Goal: Information Seeking & Learning: Learn about a topic

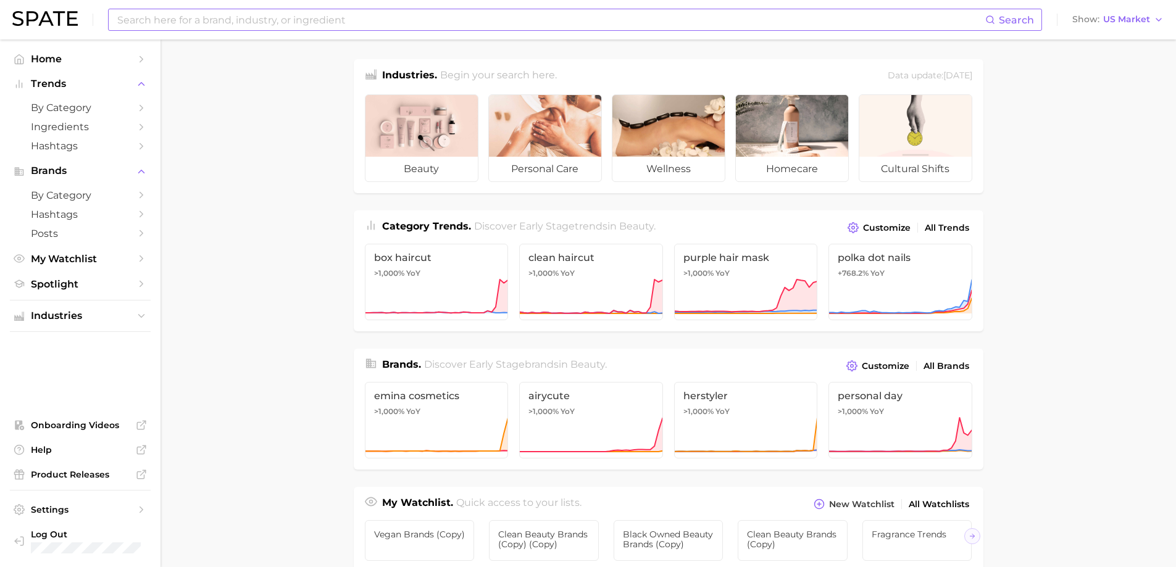
click at [238, 24] on input at bounding box center [550, 19] width 869 height 21
type input "functional fragrance"
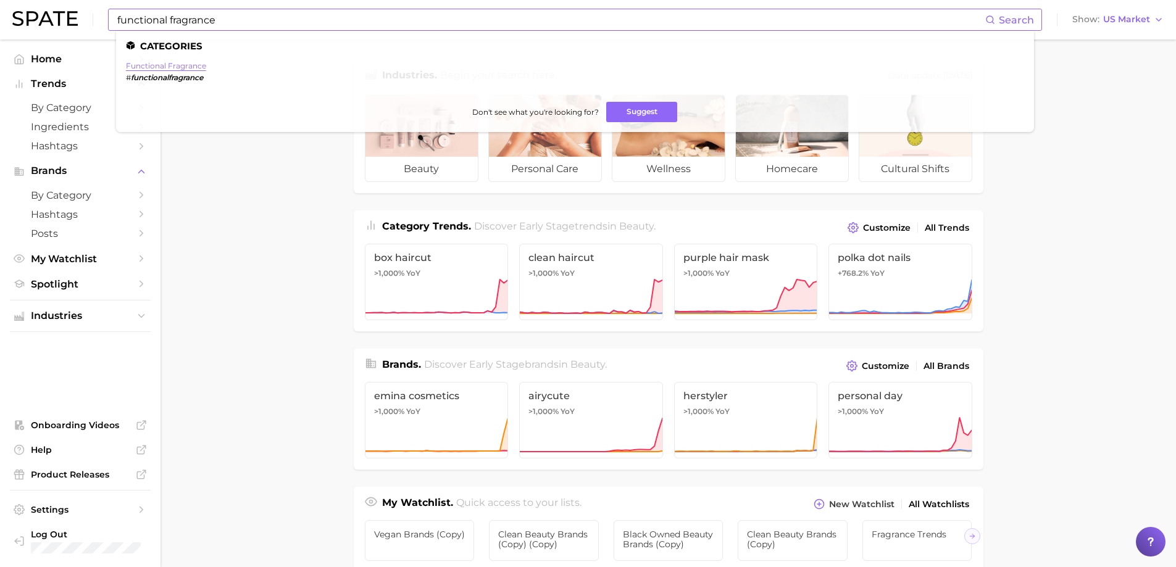
click at [201, 67] on link "functional fragrance" at bounding box center [166, 65] width 80 height 9
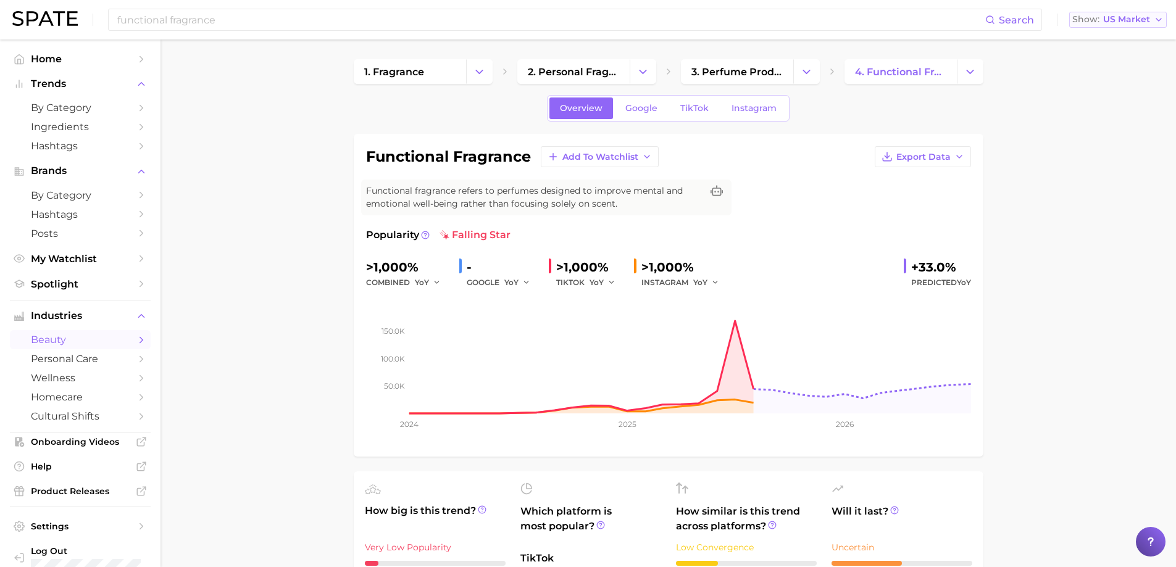
click at [1156, 23] on icon "button" at bounding box center [1159, 20] width 10 height 10
click at [1096, 146] on span "Global" at bounding box center [1089, 151] width 28 height 10
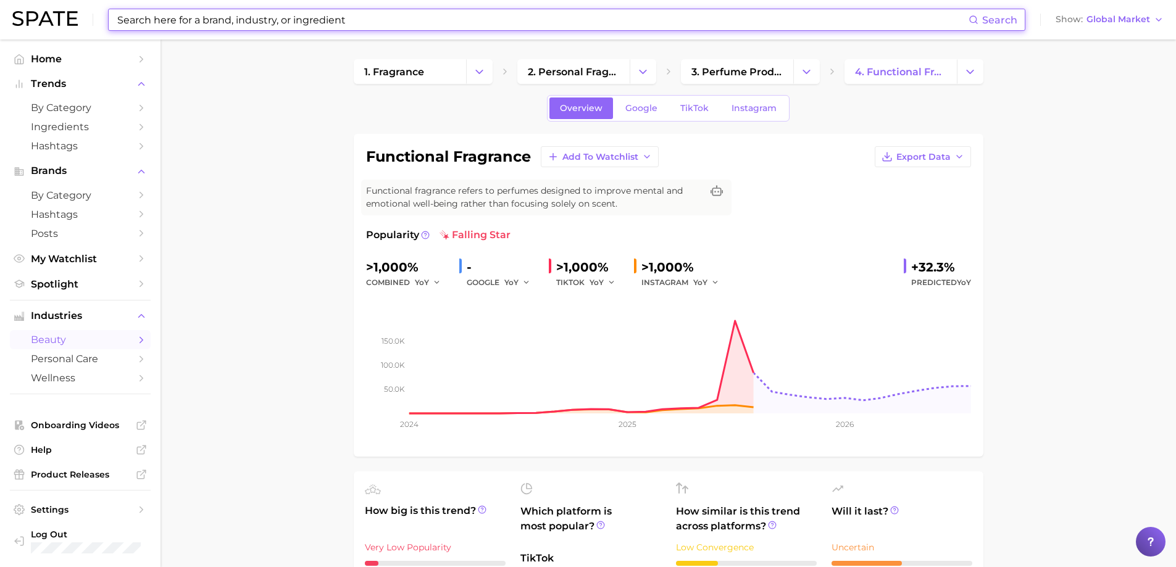
click at [399, 14] on input at bounding box center [542, 19] width 853 height 21
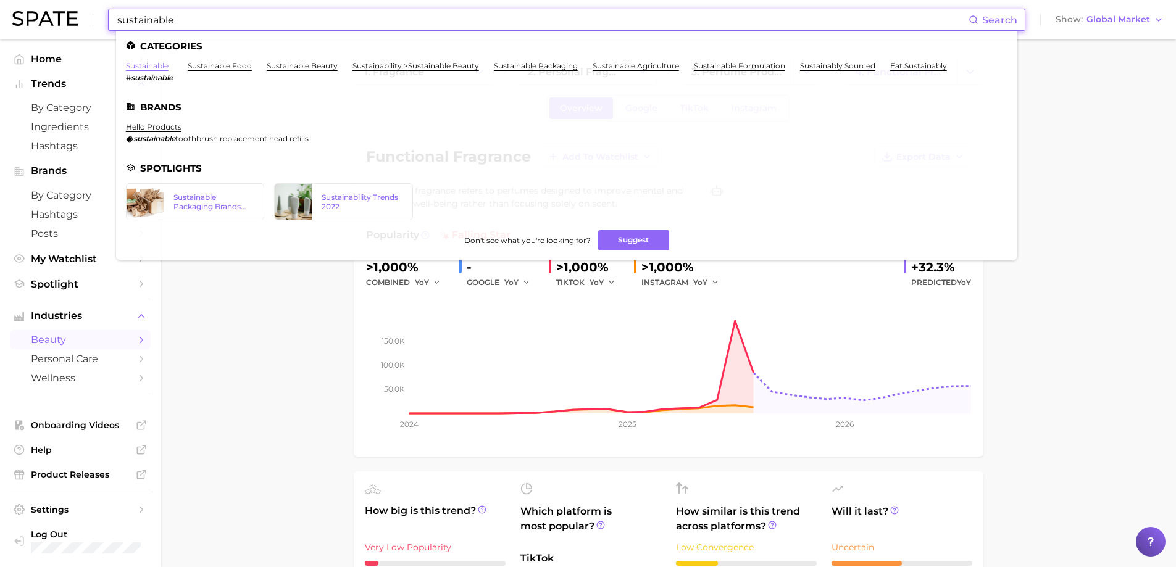
type input "sustainable"
click at [148, 70] on link "sustainable" at bounding box center [147, 65] width 43 height 9
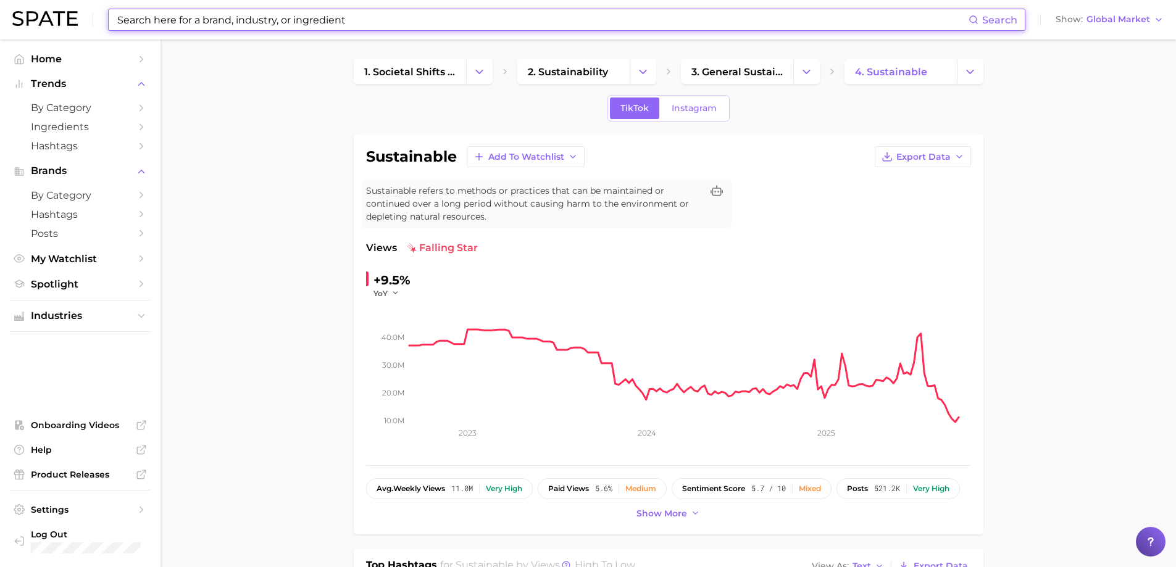
click at [316, 20] on input at bounding box center [542, 19] width 853 height 21
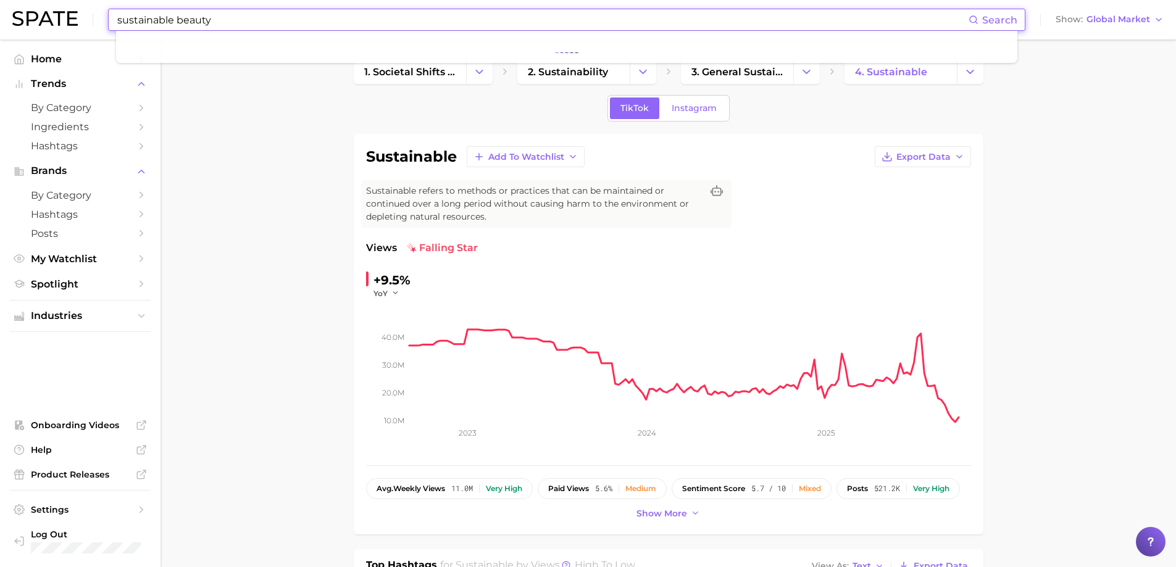
type input "sustainable beauty"
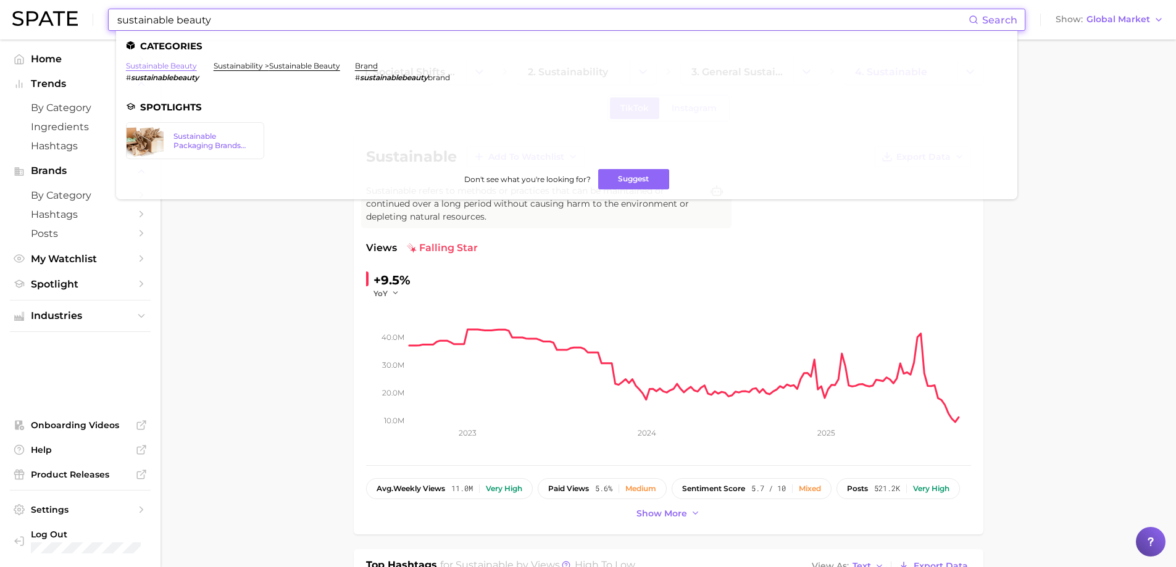
click at [164, 63] on link "sustainable beauty" at bounding box center [161, 65] width 71 height 9
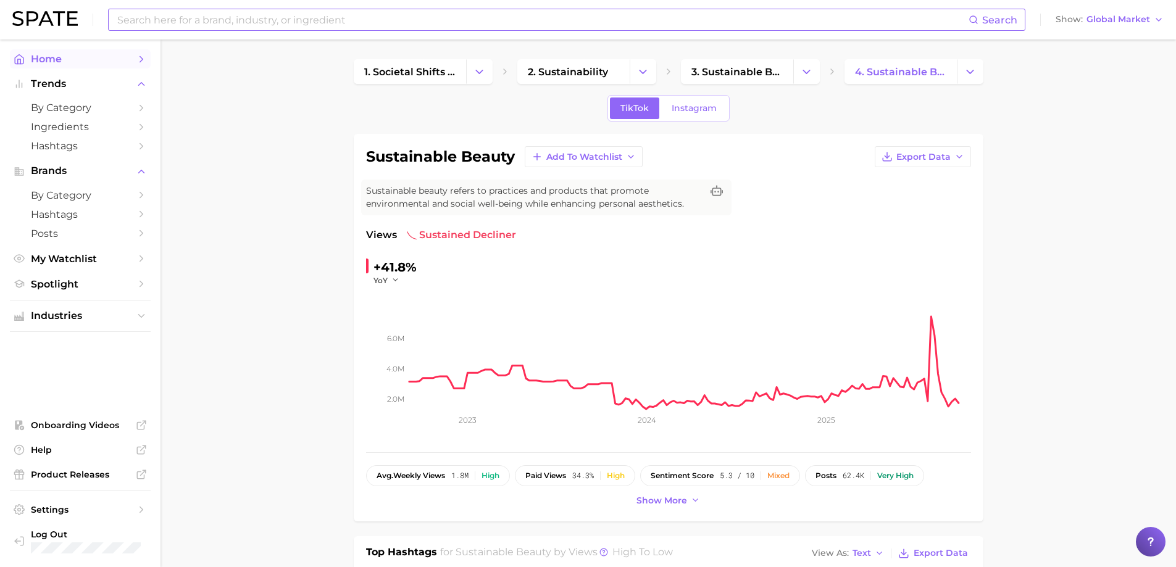
click at [44, 59] on span "Home" at bounding box center [80, 59] width 99 height 12
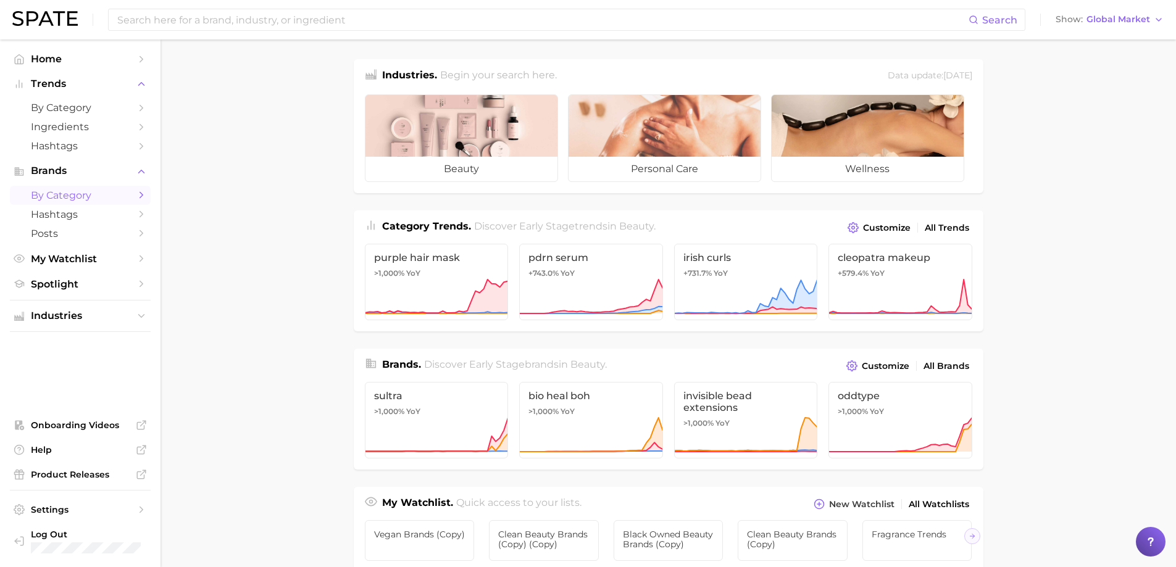
click at [66, 194] on span "by Category" at bounding box center [80, 196] width 99 height 12
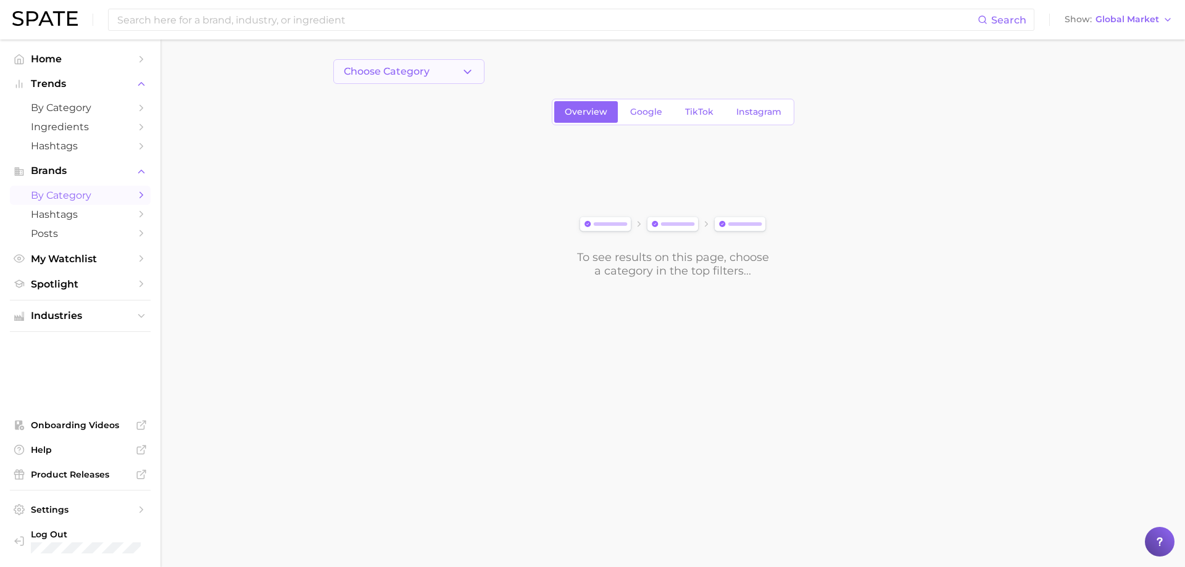
click at [463, 73] on icon "button" at bounding box center [467, 71] width 13 height 13
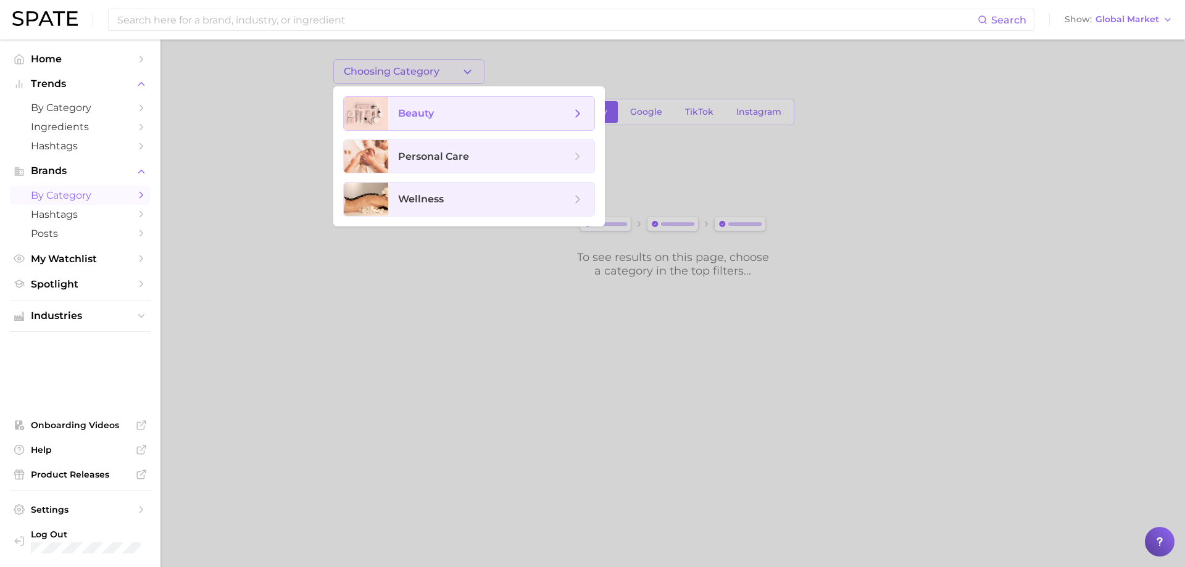
click at [435, 112] on span "beauty" at bounding box center [484, 114] width 173 height 14
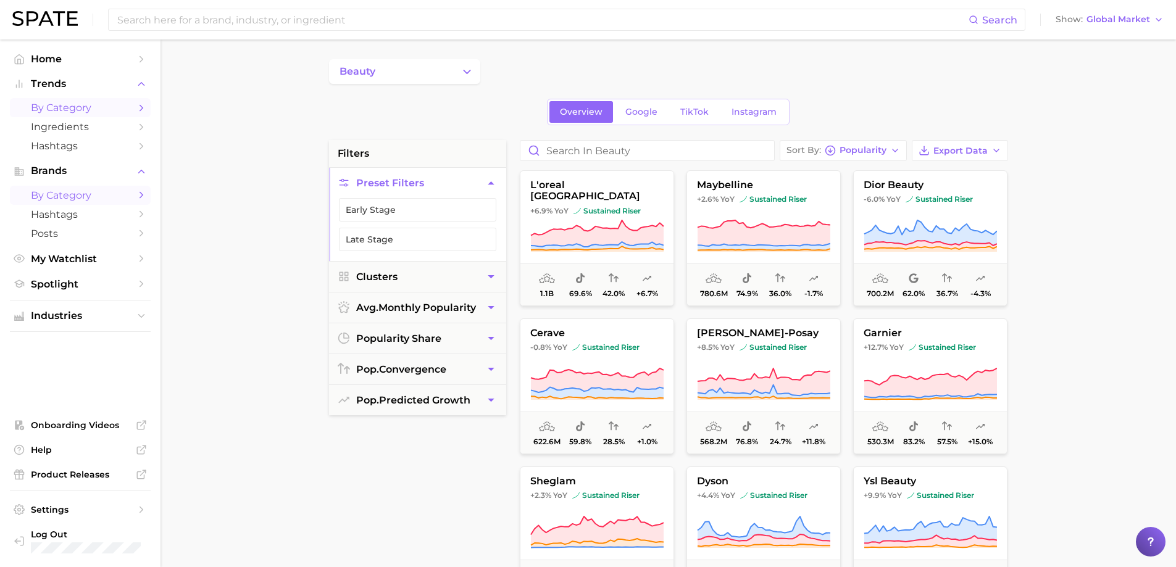
click at [81, 106] on span "by Category" at bounding box center [80, 108] width 99 height 12
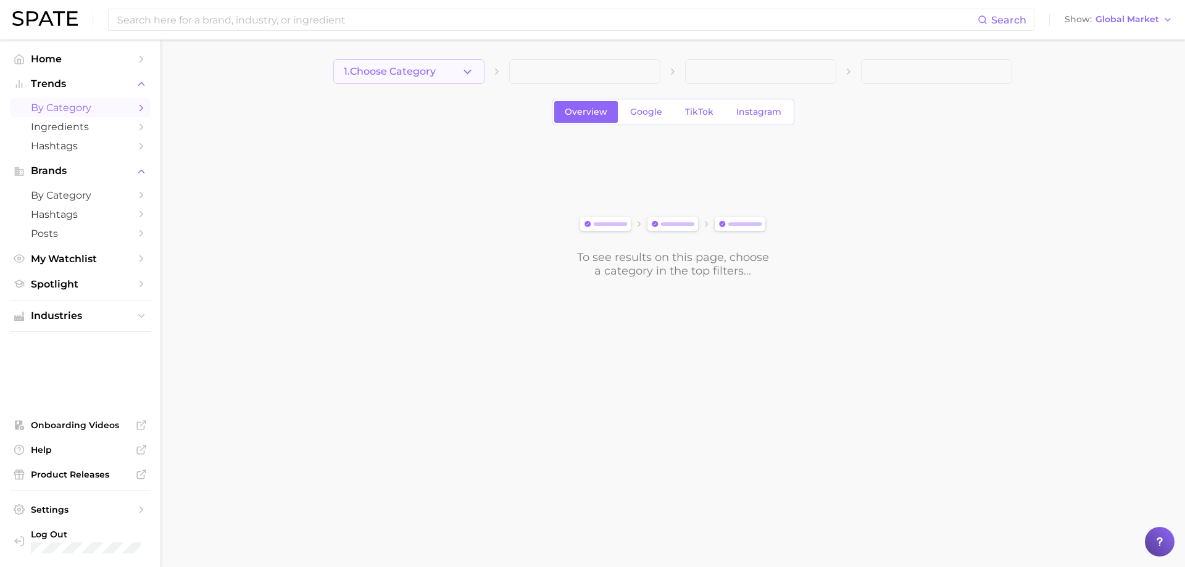
click at [467, 70] on icon "button" at bounding box center [467, 71] width 13 height 13
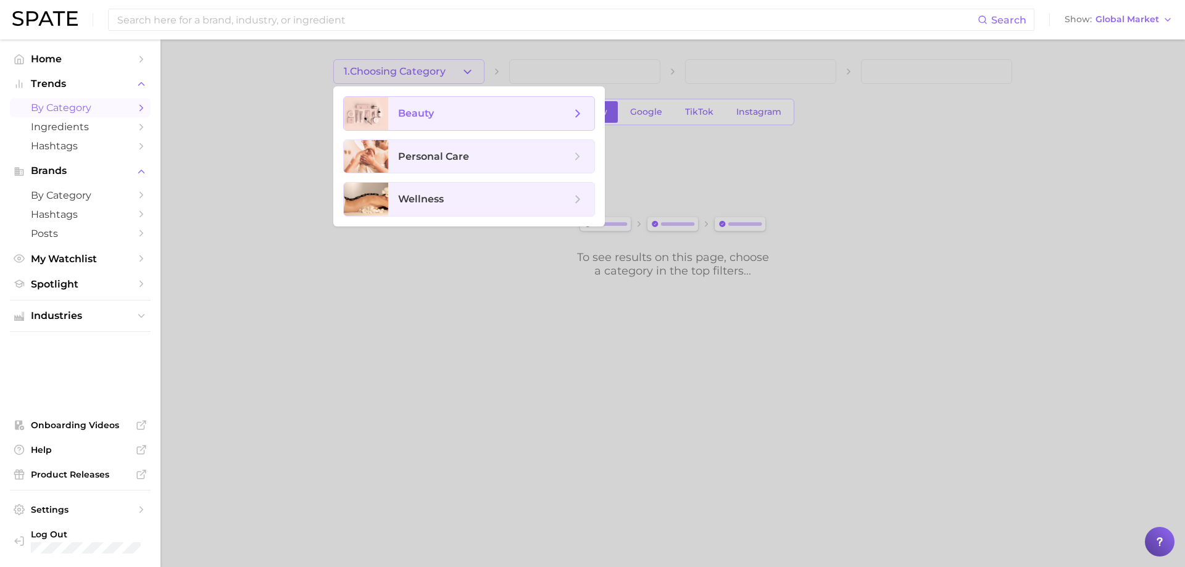
click at [427, 114] on span "beauty" at bounding box center [416, 113] width 36 height 12
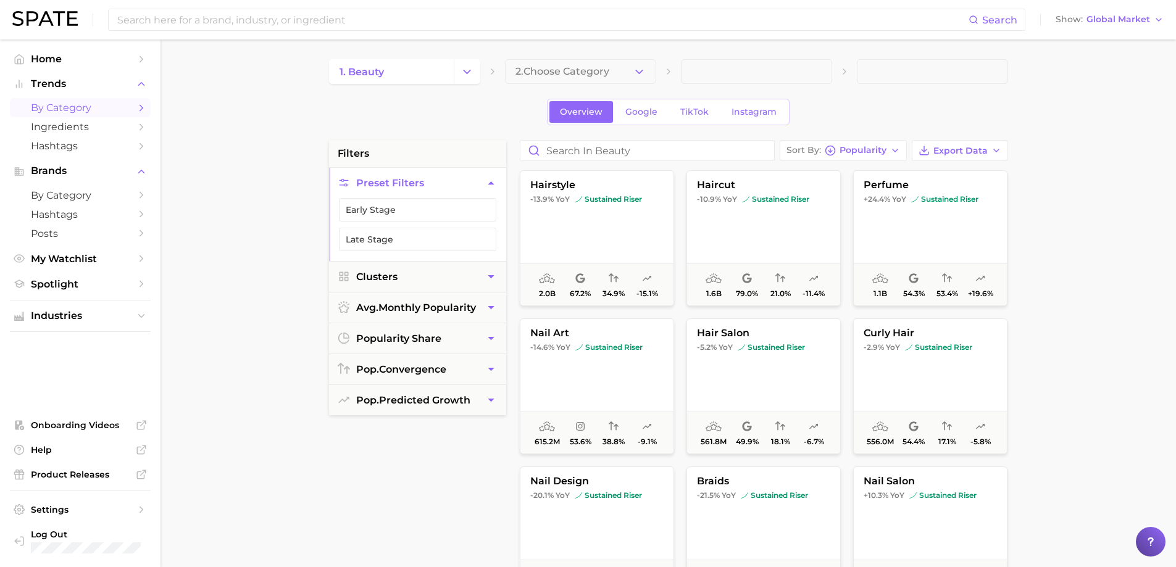
click at [641, 72] on polyline "button" at bounding box center [639, 71] width 7 height 3
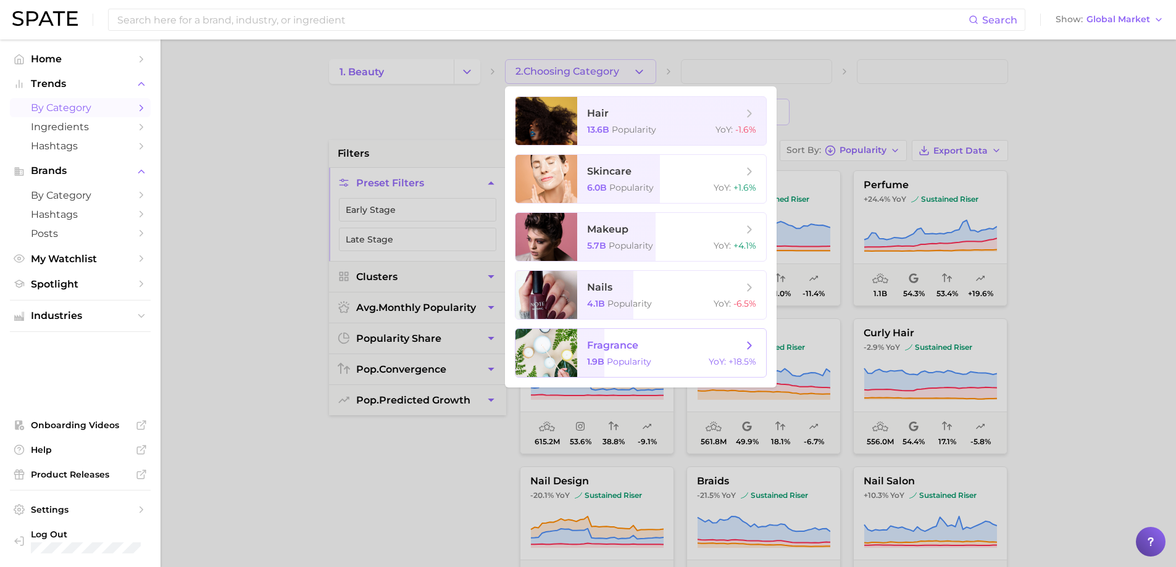
click at [613, 347] on span "fragrance" at bounding box center [612, 346] width 51 height 12
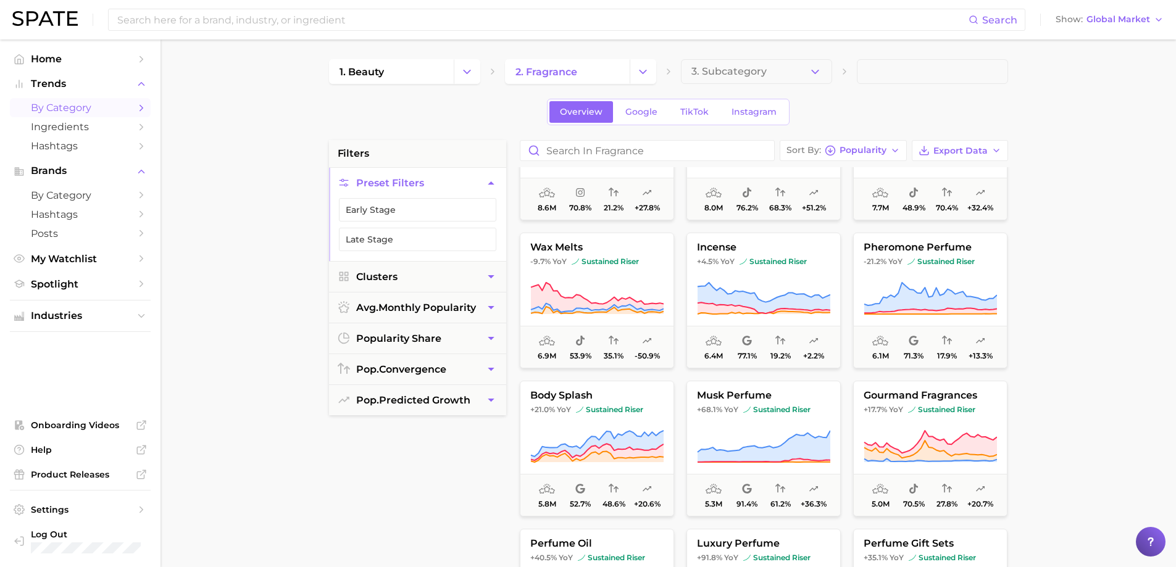
scroll to position [679, 0]
click at [818, 72] on icon "button" at bounding box center [815, 71] width 13 height 13
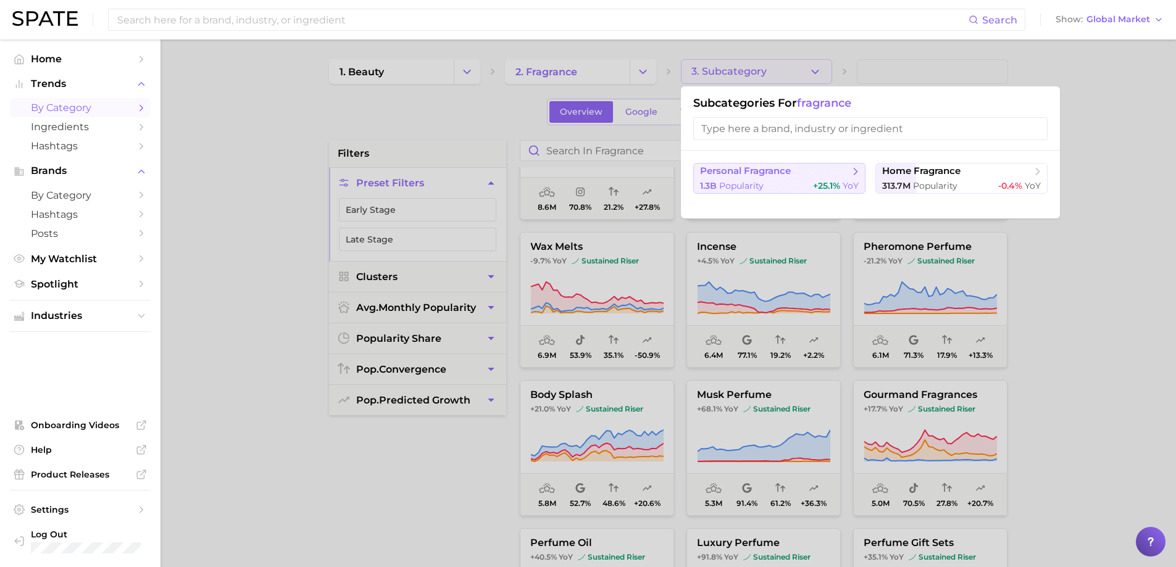
click at [764, 172] on span "personal fragrance" at bounding box center [745, 171] width 91 height 12
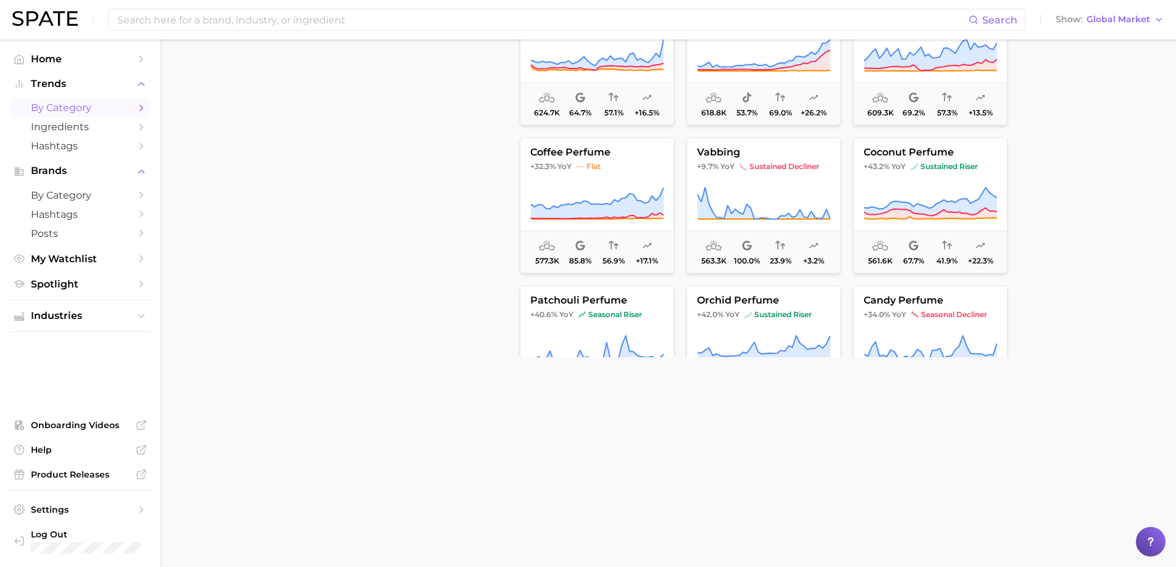
scroll to position [2373, 0]
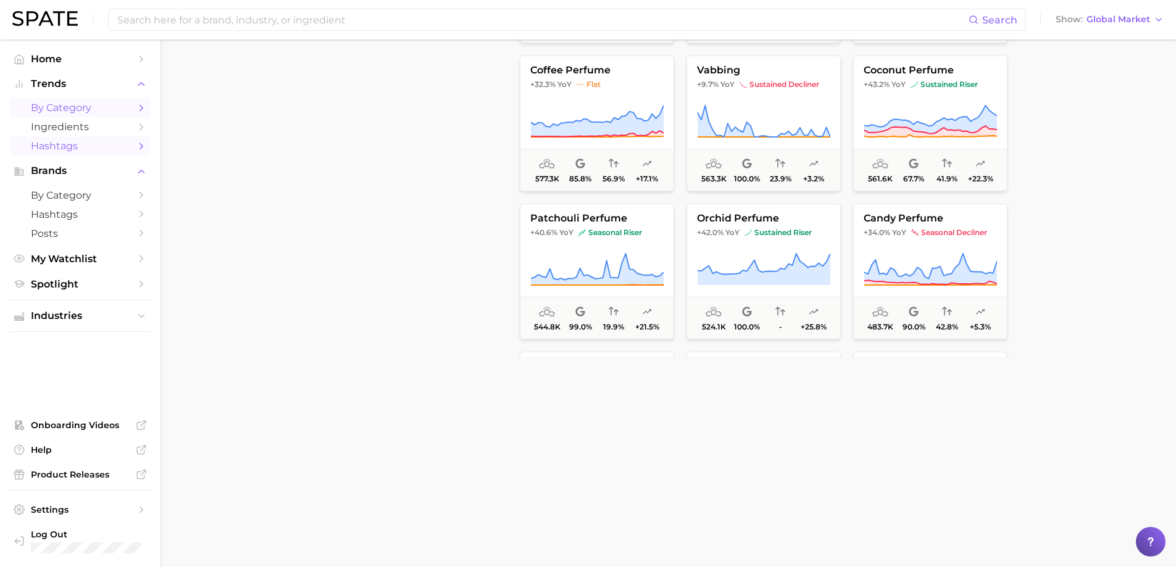
click at [64, 144] on span "Hashtags" at bounding box center [80, 146] width 99 height 12
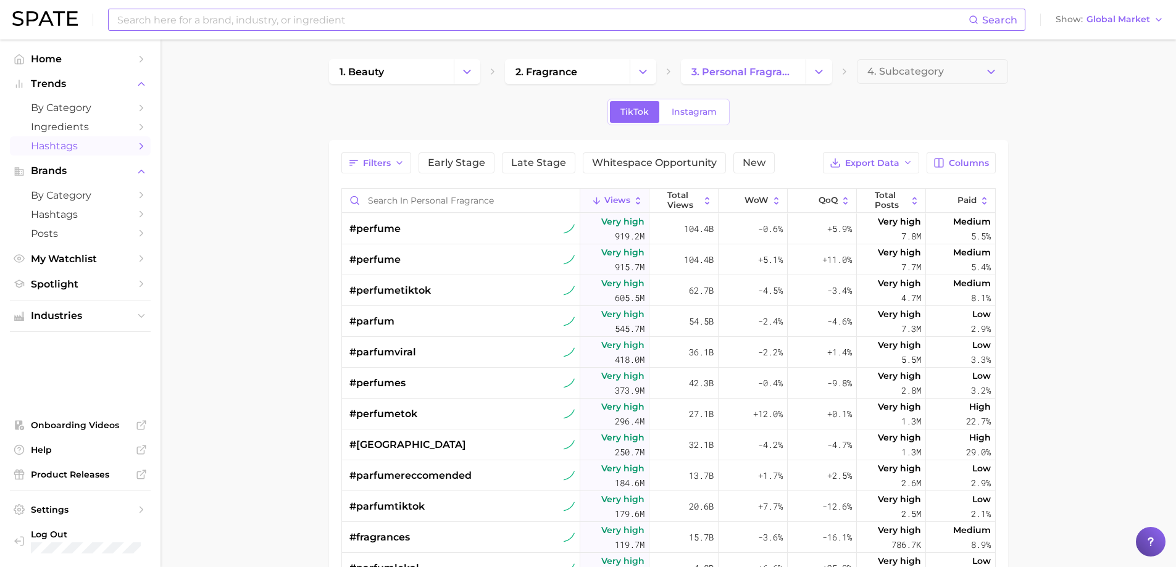
click at [189, 9] on div "Search" at bounding box center [566, 20] width 917 height 22
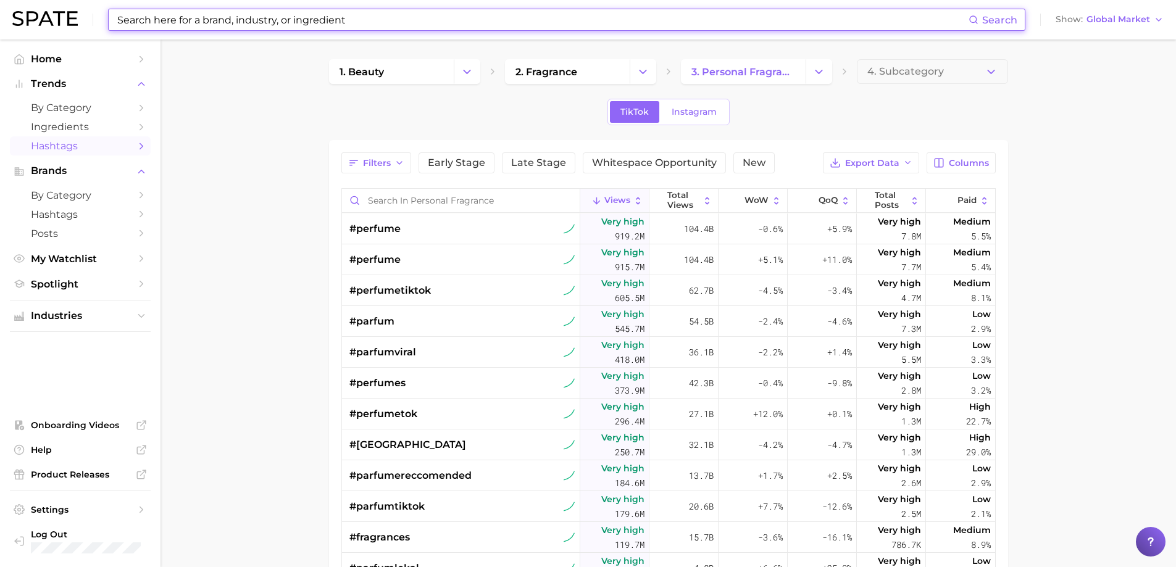
click at [190, 19] on input at bounding box center [542, 19] width 853 height 21
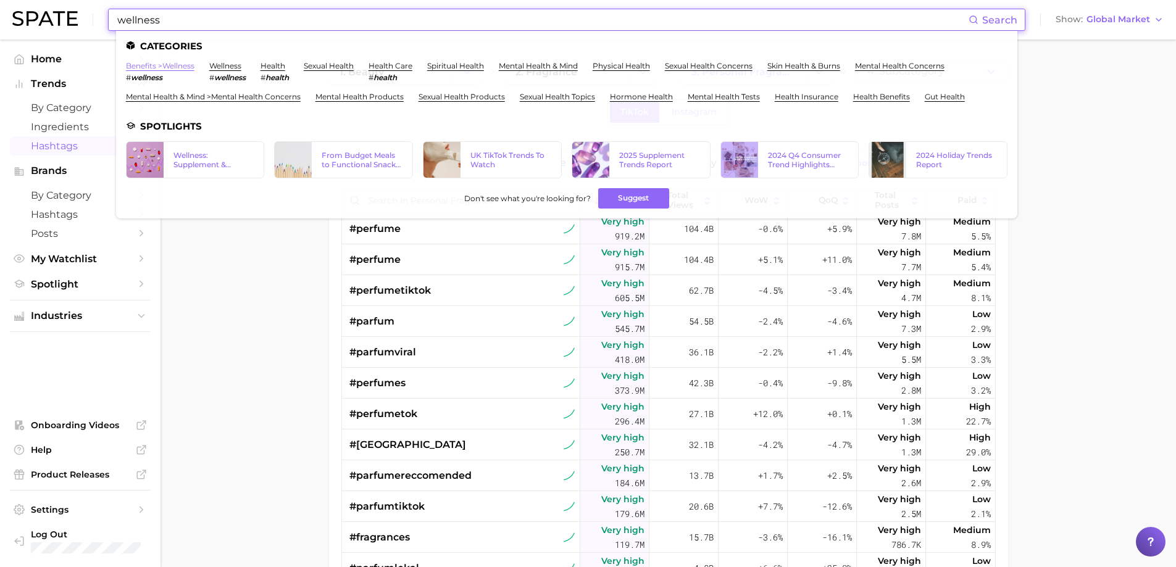
type input "wellness"
click at [157, 67] on link "benefits > wellness" at bounding box center [160, 65] width 69 height 9
